Goal: Task Accomplishment & Management: Complete application form

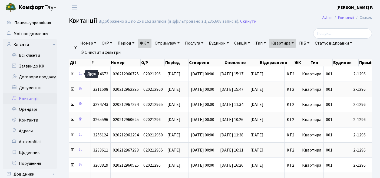
select select "25"
click at [29, 108] on link "Орендарі" at bounding box center [30, 109] width 54 height 11
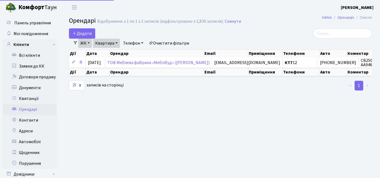
select select "25"
click at [173, 42] on link "Очистити фільтри" at bounding box center [168, 43] width 45 height 9
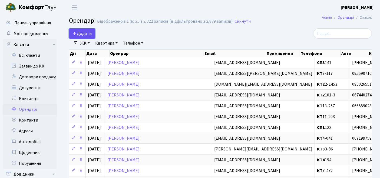
click at [83, 31] on span "Додати" at bounding box center [81, 34] width 19 height 6
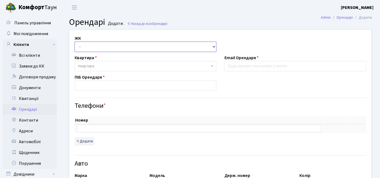
click at [149, 48] on select "- ТХ, вул. Ділова, 1/2 КТ, вул. Регенераторна, 4 КТ2, просп. Соборності, 17 КТ3…" at bounding box center [146, 47] width 142 height 10
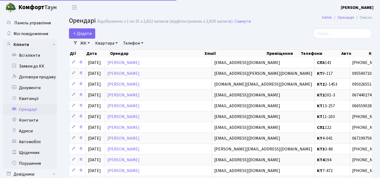
select select "25"
click at [88, 44] on link "ЖК" at bounding box center [85, 43] width 14 height 9
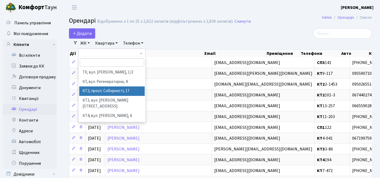
click at [96, 92] on li "КТ2, просп. Соборності, 17" at bounding box center [112, 90] width 66 height 9
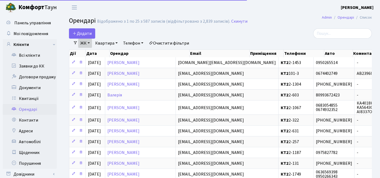
click at [110, 42] on link "Квартира" at bounding box center [106, 43] width 27 height 9
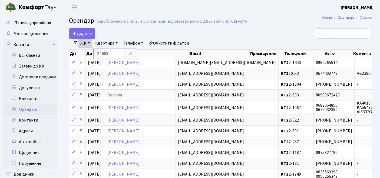
type input "2-1660"
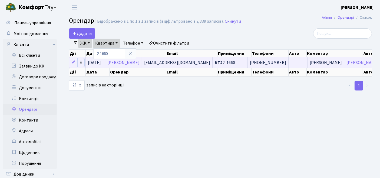
click at [81, 62] on icon at bounding box center [81, 62] width 4 height 4
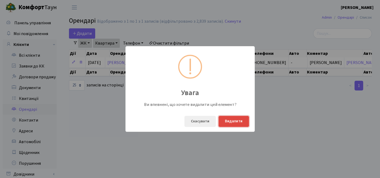
click at [240, 125] on button "Видалити" at bounding box center [233, 121] width 31 height 11
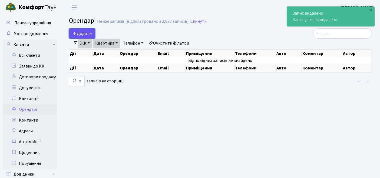
click at [76, 32] on span "Додати" at bounding box center [81, 34] width 19 height 6
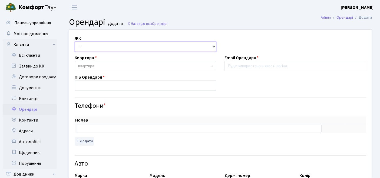
click at [126, 46] on select "- ТХ, вул. Ділова, 1/2 КТ, вул. Регенераторна, 4 КТ2, просп. Соборності, 17 КТ3…" at bounding box center [146, 47] width 142 height 10
select select "295"
click at [75, 42] on select "- ТХ, вул. Ділова, 1/2 КТ, вул. Регенераторна, 4 КТ2, просп. Соборності, 17 КТ3…" at bounding box center [146, 47] width 142 height 10
click at [106, 69] on span "Квартира" at bounding box center [146, 66] width 142 height 10
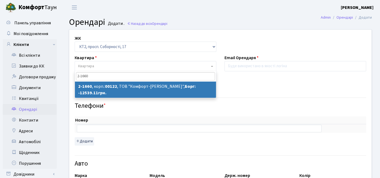
type input "2-1660"
select select "13275"
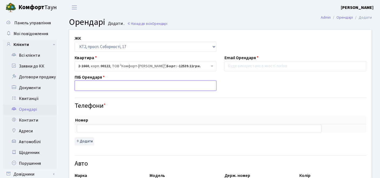
click at [108, 85] on input "text" at bounding box center [146, 86] width 142 height 10
type input "[PERSON_NAME]"
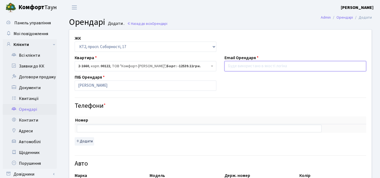
click at [254, 67] on input "email" at bounding box center [295, 66] width 142 height 10
paste input "[EMAIL_ADDRESS][DOMAIN_NAME]"
type input "[EMAIL_ADDRESS][DOMAIN_NAME]"
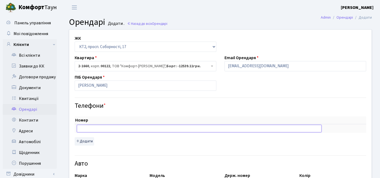
click at [119, 128] on input "text" at bounding box center [199, 129] width 244 height 8
paste input "[PHONE_NUMBER]"
click at [81, 129] on input "м+380664453044" at bounding box center [199, 129] width 244 height 8
type input "[PHONE_NUMBER]"
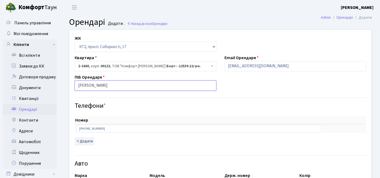
drag, startPoint x: 130, startPoint y: 85, endPoint x: 59, endPoint y: 86, distance: 71.9
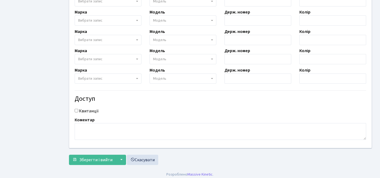
scroll to position [204, 0]
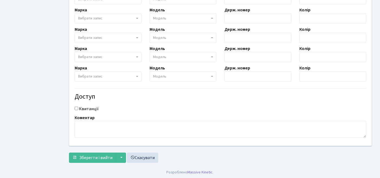
click at [76, 107] on input "Квитанції" at bounding box center [77, 109] width 4 height 4
checkbox input "true"
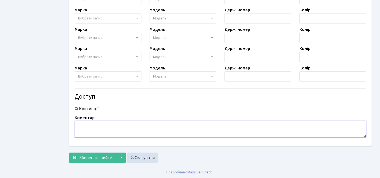
click at [78, 127] on textarea at bounding box center [220, 129] width 291 height 17
paste textarea "[PERSON_NAME]"
type textarea "[PERSON_NAME]"
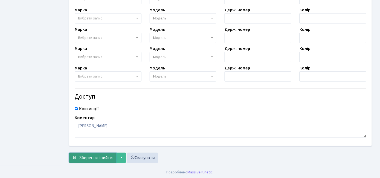
click at [96, 157] on span "Зберегти і вийти" at bounding box center [95, 158] width 33 height 6
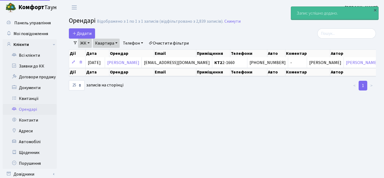
select select "25"
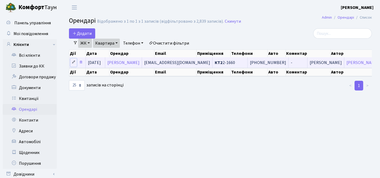
click at [73, 62] on icon at bounding box center [74, 62] width 4 height 4
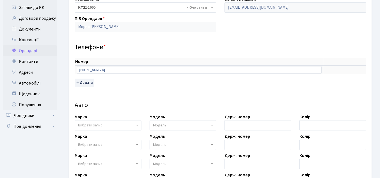
scroll to position [60, 0]
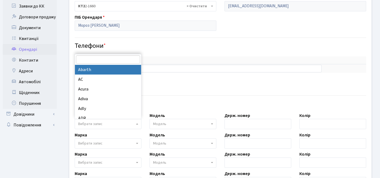
click at [100, 125] on span "Вибрати запис" at bounding box center [90, 123] width 24 height 5
click at [100, 58] on input "search" at bounding box center [108, 59] width 64 height 8
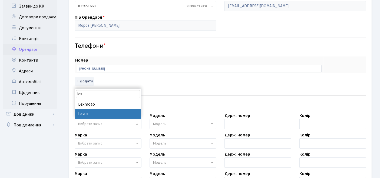
type input "lex"
select select "76"
select select
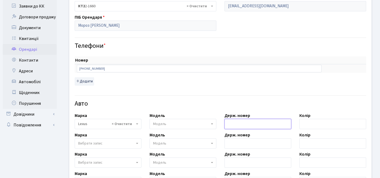
click at [231, 122] on input "text" at bounding box center [257, 124] width 67 height 10
paste input "АХ 7716 ІО"
click at [233, 123] on input "АХ 7716 ІО" at bounding box center [257, 124] width 67 height 10
click at [240, 123] on input "АХ7716 ІО" at bounding box center [257, 124] width 67 height 10
drag, startPoint x: 241, startPoint y: 123, endPoint x: 247, endPoint y: 125, distance: 6.1
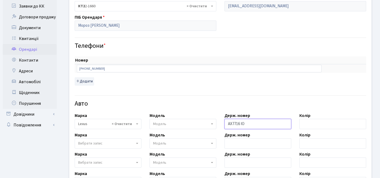
click at [242, 123] on input "АХ7716 ІО" at bounding box center [257, 124] width 67 height 10
drag, startPoint x: 241, startPoint y: 123, endPoint x: 247, endPoint y: 124, distance: 6.3
click at [240, 123] on input "АХ7716 ІО" at bounding box center [257, 124] width 67 height 10
type input "АХ7716ІО"
click at [158, 125] on span "Модель" at bounding box center [159, 123] width 13 height 5
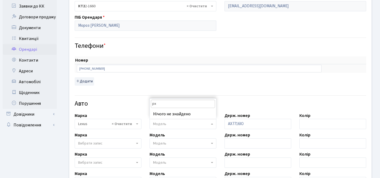
type input "p"
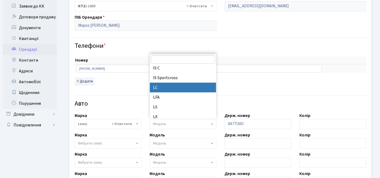
scroll to position [0, 0]
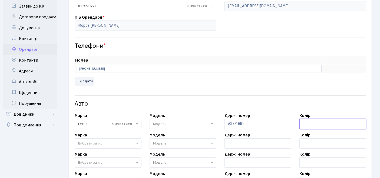
click at [319, 123] on input "text" at bounding box center [332, 124] width 67 height 10
type input "чорний"
click at [360, 71] on td "delete item" at bounding box center [355, 68] width 21 height 9
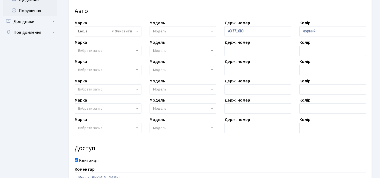
scroll to position [204, 0]
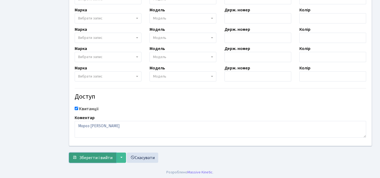
click at [94, 156] on span "Зберегти і вийти" at bounding box center [95, 158] width 33 height 6
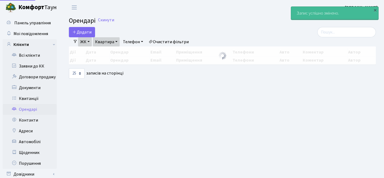
select select "25"
